Goal: Use online tool/utility: Utilize a website feature to perform a specific function

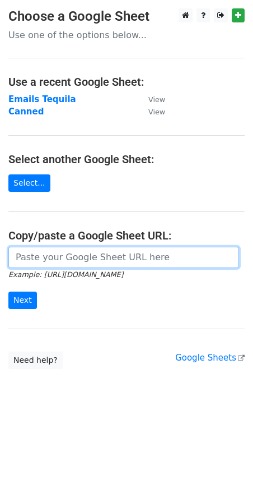
click at [35, 257] on input "url" at bounding box center [123, 257] width 231 height 21
paste input "[URL][DOMAIN_NAME]"
type input "[URL][DOMAIN_NAME]"
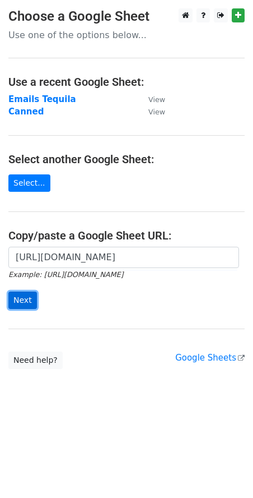
scroll to position [0, 0]
click at [19, 301] on input "Next" at bounding box center [22, 300] width 29 height 17
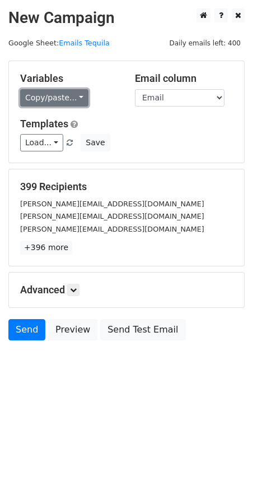
click at [54, 103] on link "Copy/paste..." at bounding box center [54, 97] width 68 height 17
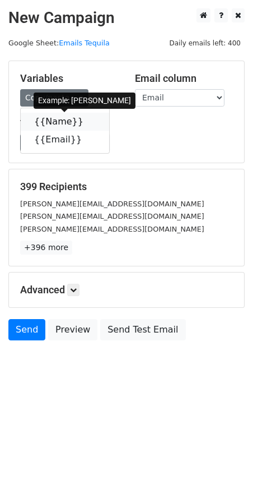
click at [56, 118] on link "{{Name}}" at bounding box center [65, 122] width 89 height 18
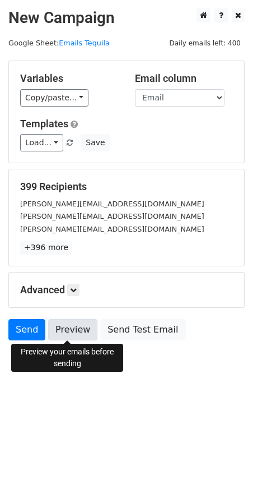
click at [77, 337] on link "Preview" at bounding box center [72, 329] width 49 height 21
click at [80, 285] on link at bounding box center [73, 290] width 12 height 12
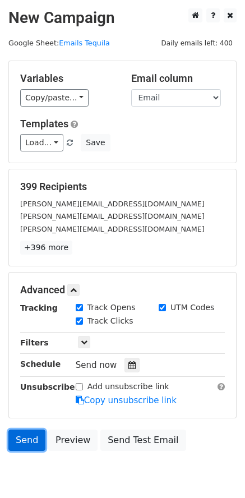
click at [25, 435] on link "Send" at bounding box center [26, 439] width 37 height 21
